Goal: Browse casually

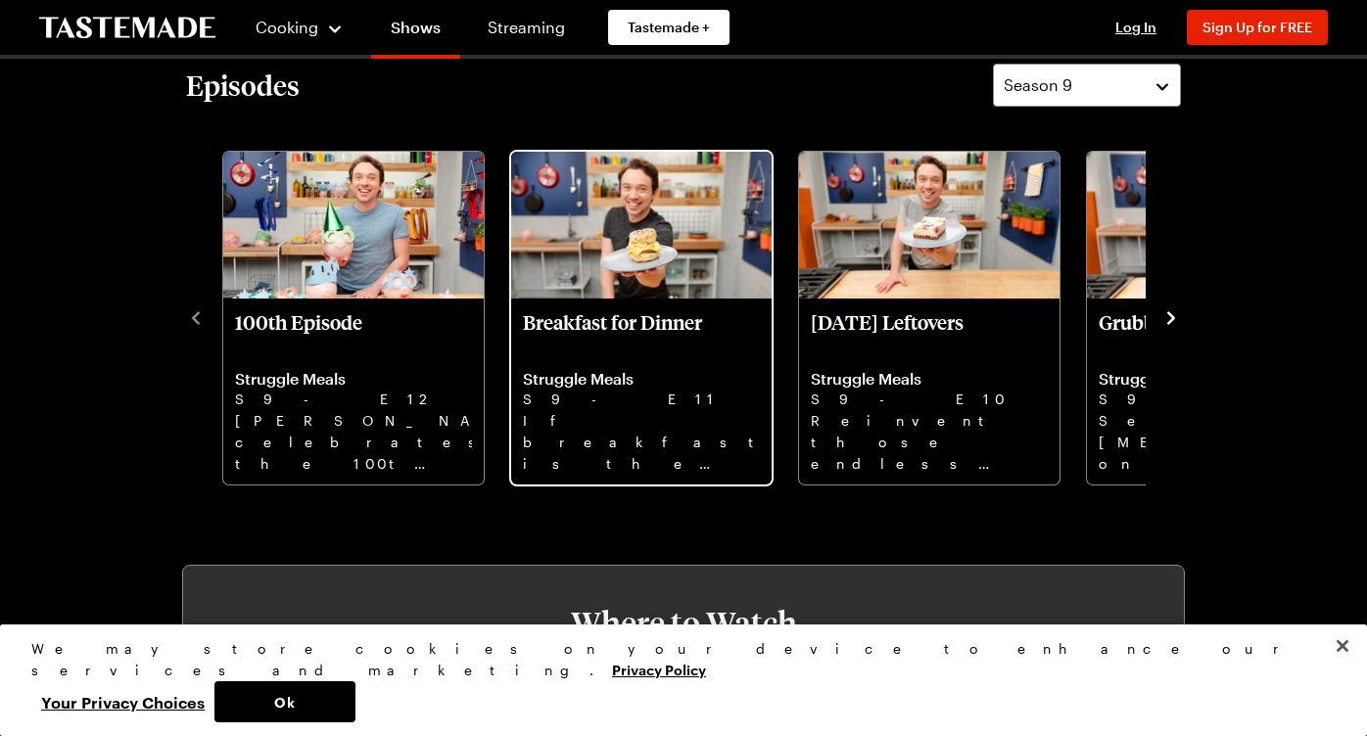
scroll to position [543, 8]
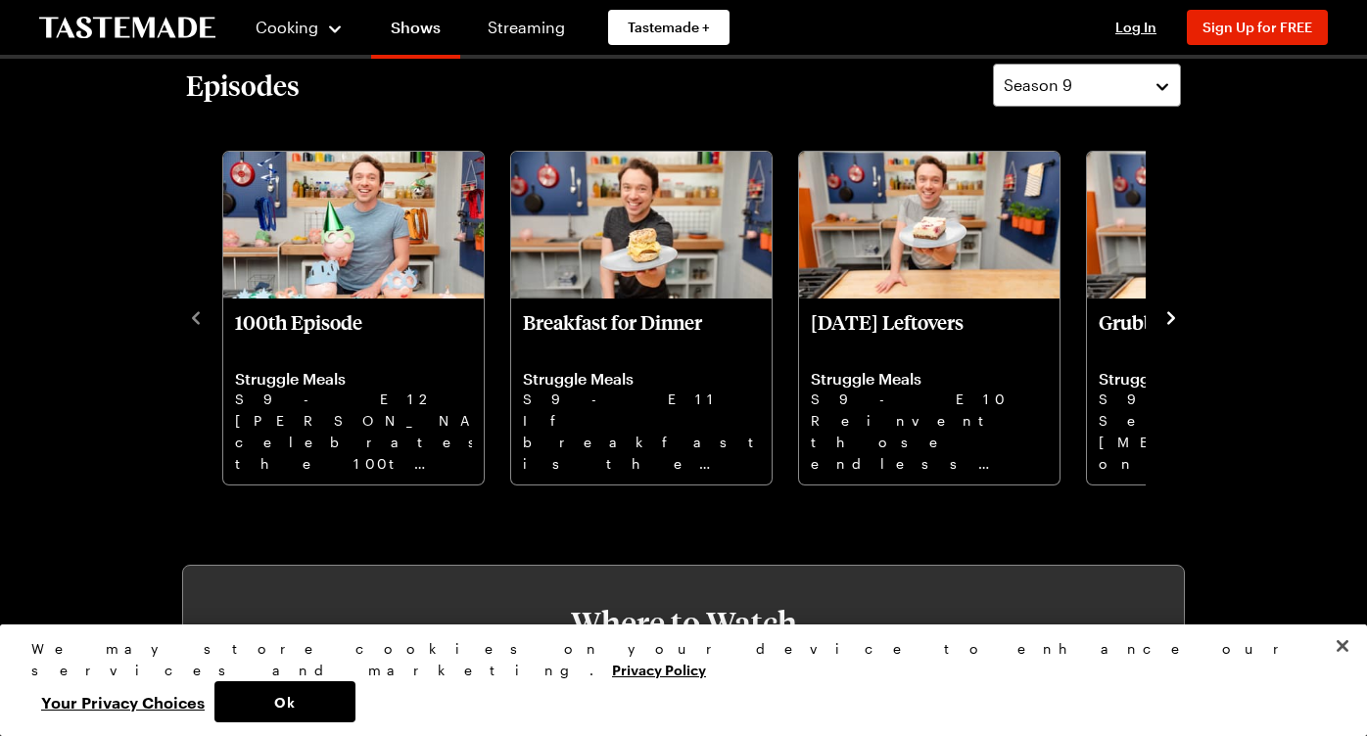
click at [1161, 314] on icon "navigate to next item" at bounding box center [1171, 318] width 20 height 20
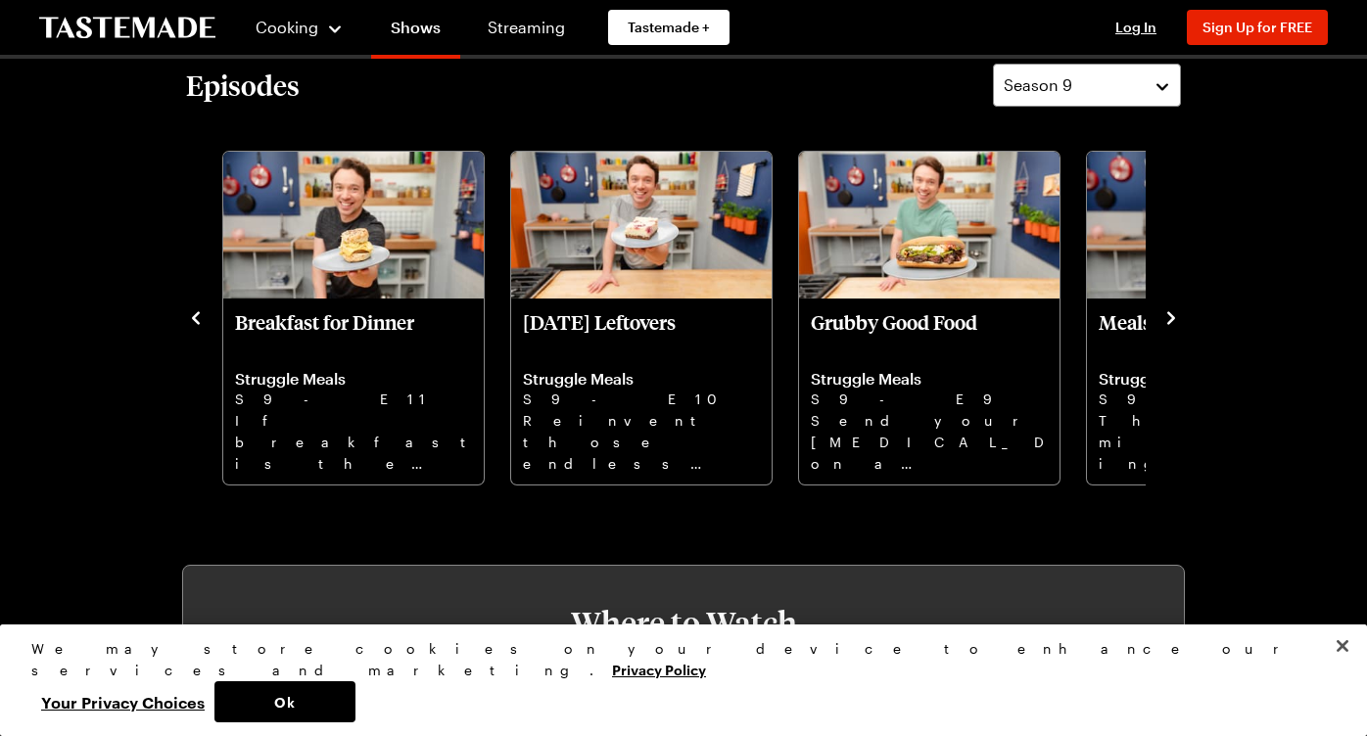
click at [1161, 314] on icon "navigate to next item" at bounding box center [1171, 318] width 20 height 20
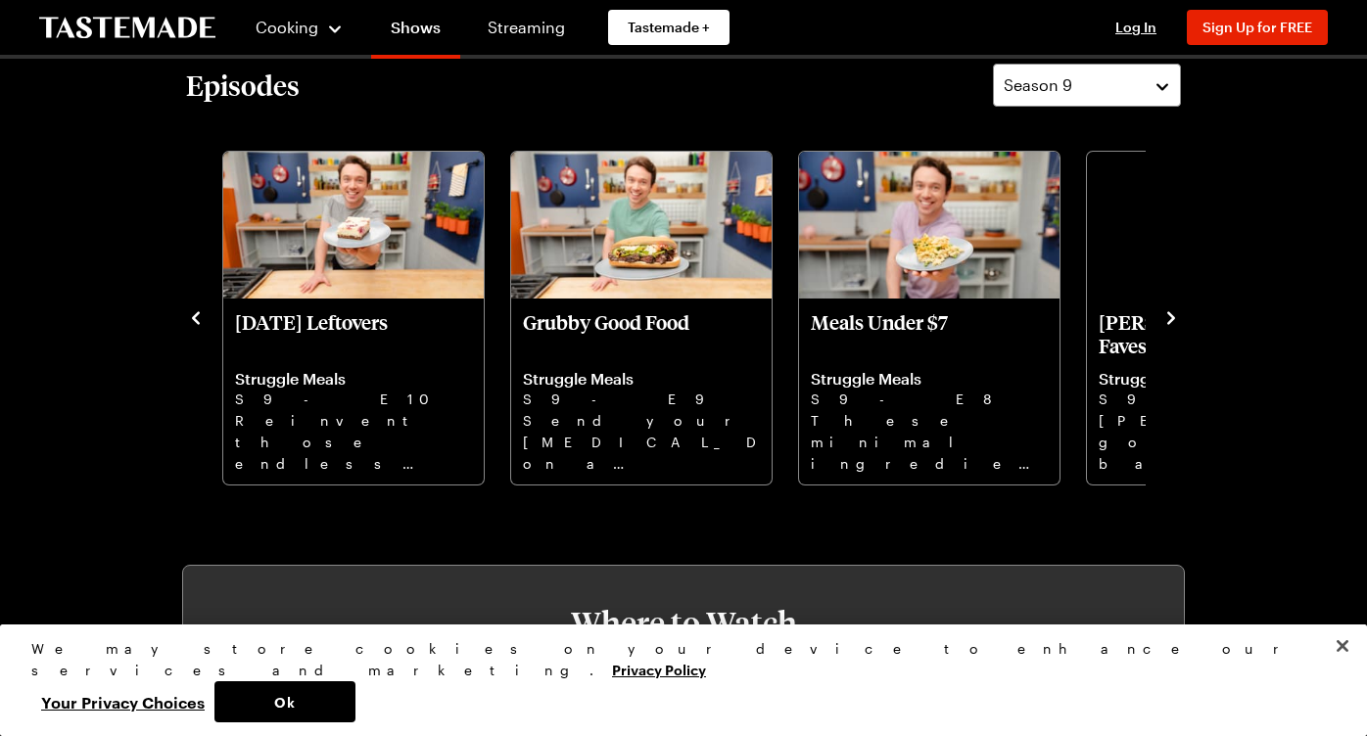
click at [1161, 314] on icon "navigate to next item" at bounding box center [1171, 318] width 20 height 20
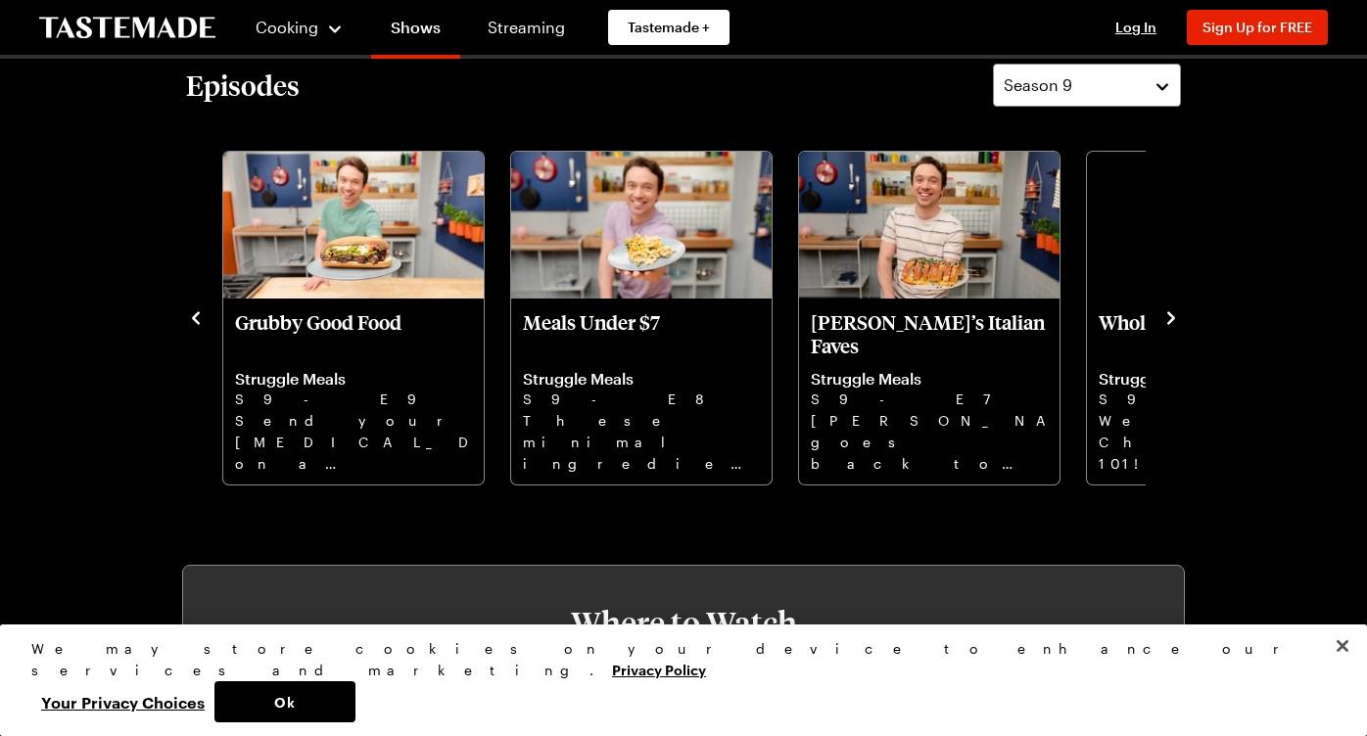
click at [1161, 314] on icon "navigate to next item" at bounding box center [1171, 318] width 20 height 20
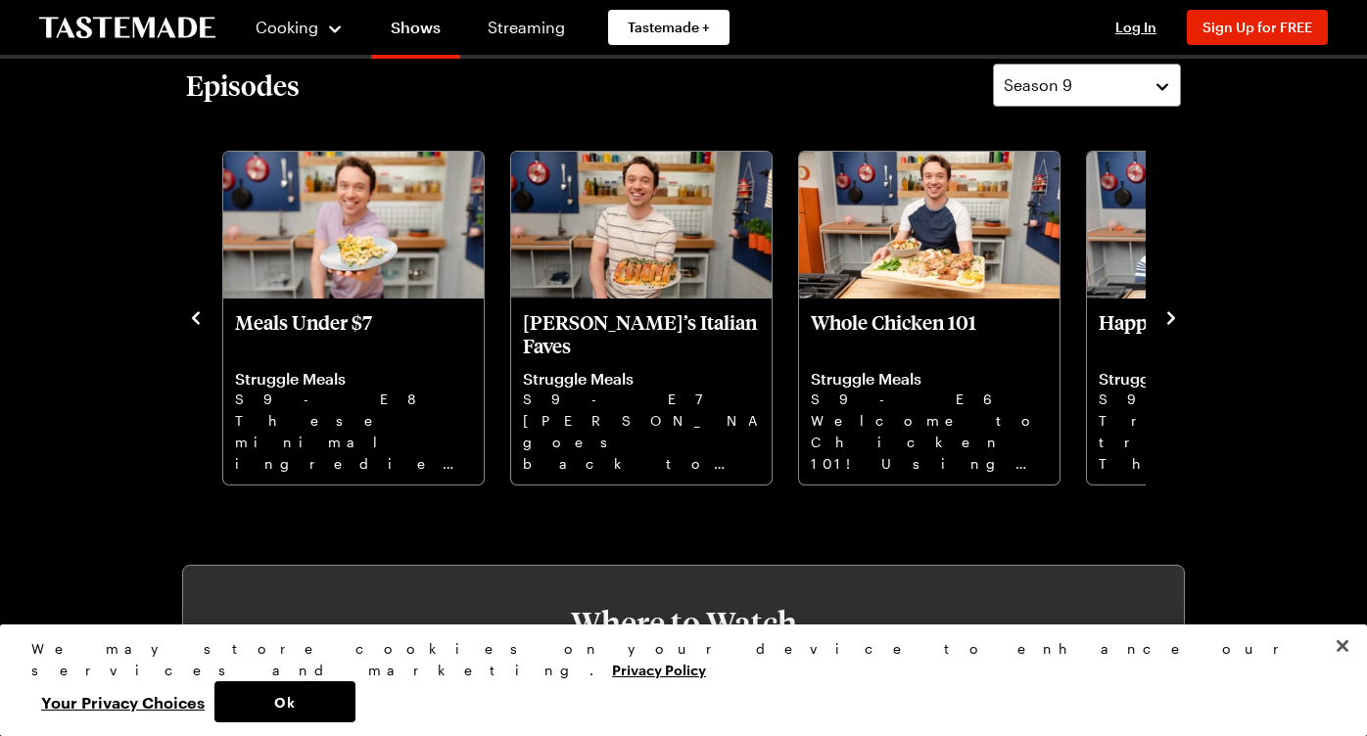
click at [1161, 314] on icon "navigate to next item" at bounding box center [1171, 318] width 20 height 20
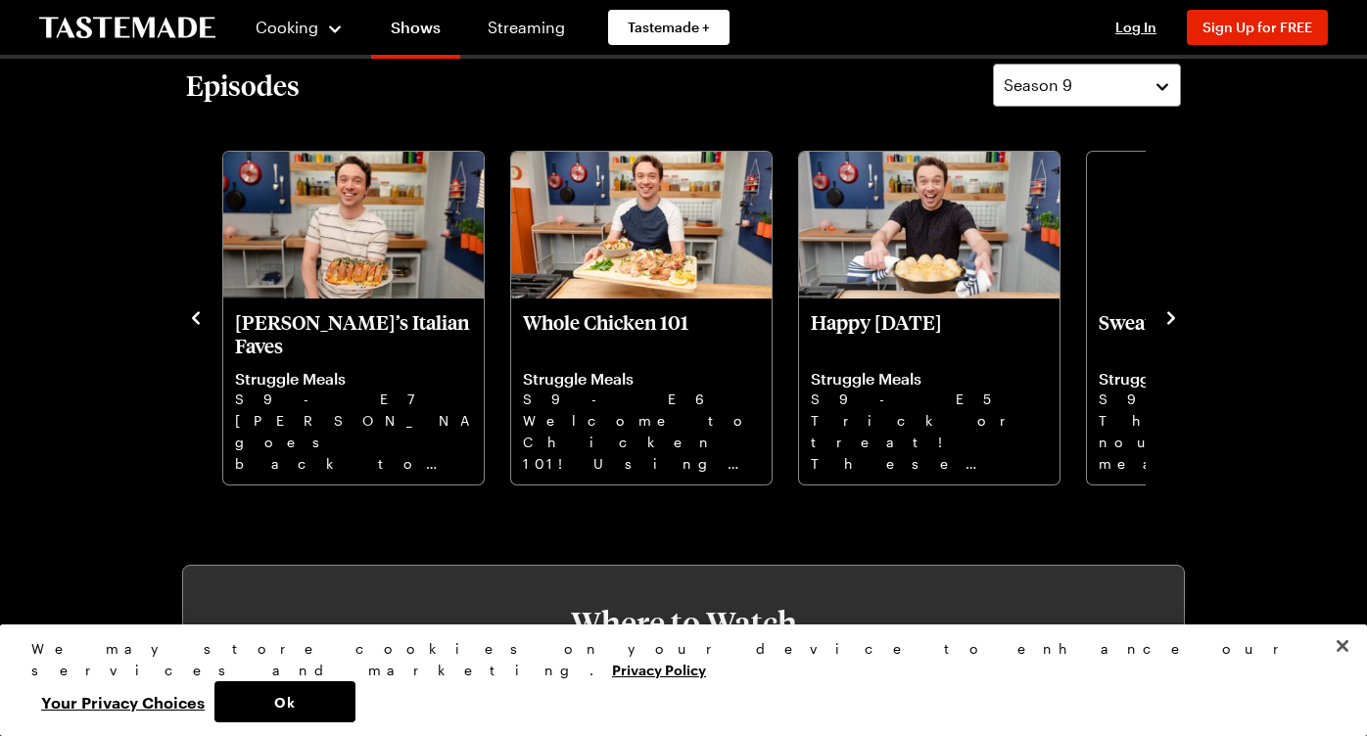
click at [1161, 314] on icon "navigate to next item" at bounding box center [1171, 318] width 20 height 20
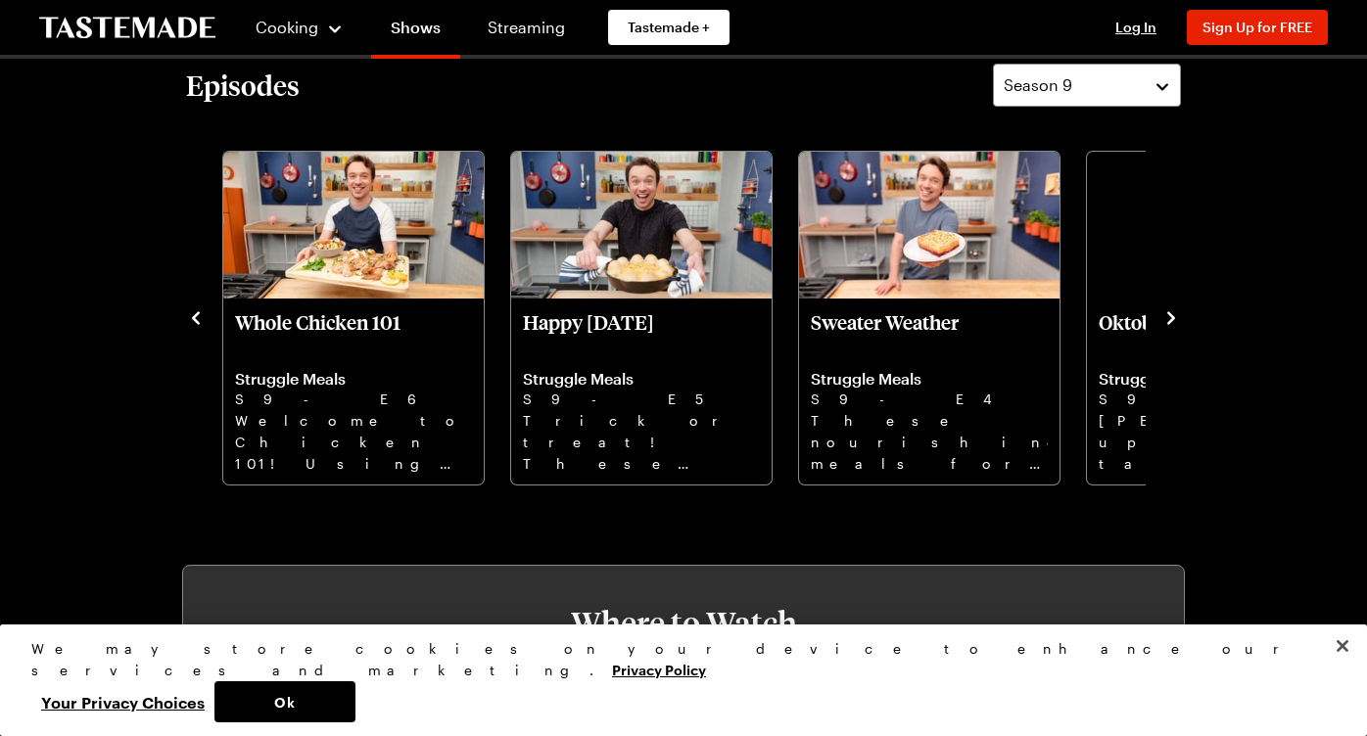
click at [1161, 314] on icon "navigate to next item" at bounding box center [1171, 318] width 20 height 20
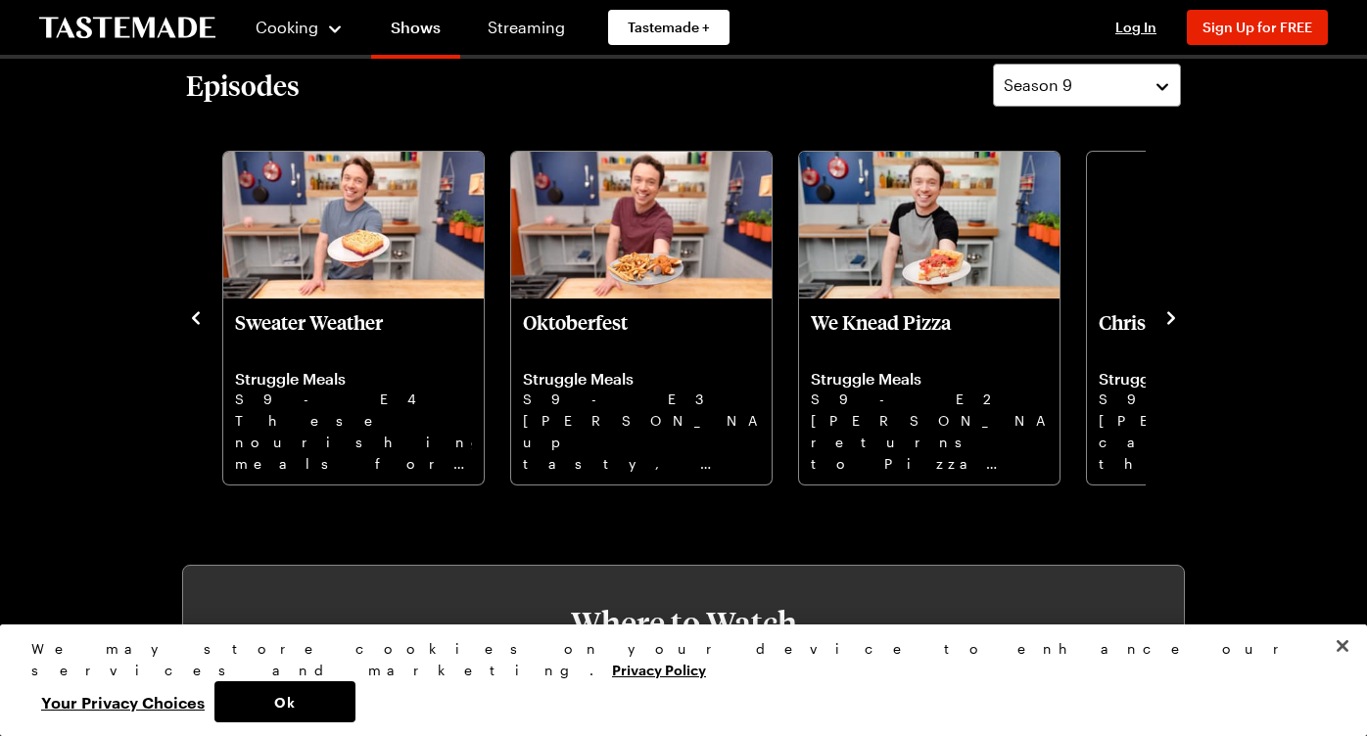
click at [1161, 314] on icon "navigate to next item" at bounding box center [1171, 318] width 20 height 20
